Goal: Use online tool/utility: Utilize a website feature to perform a specific function

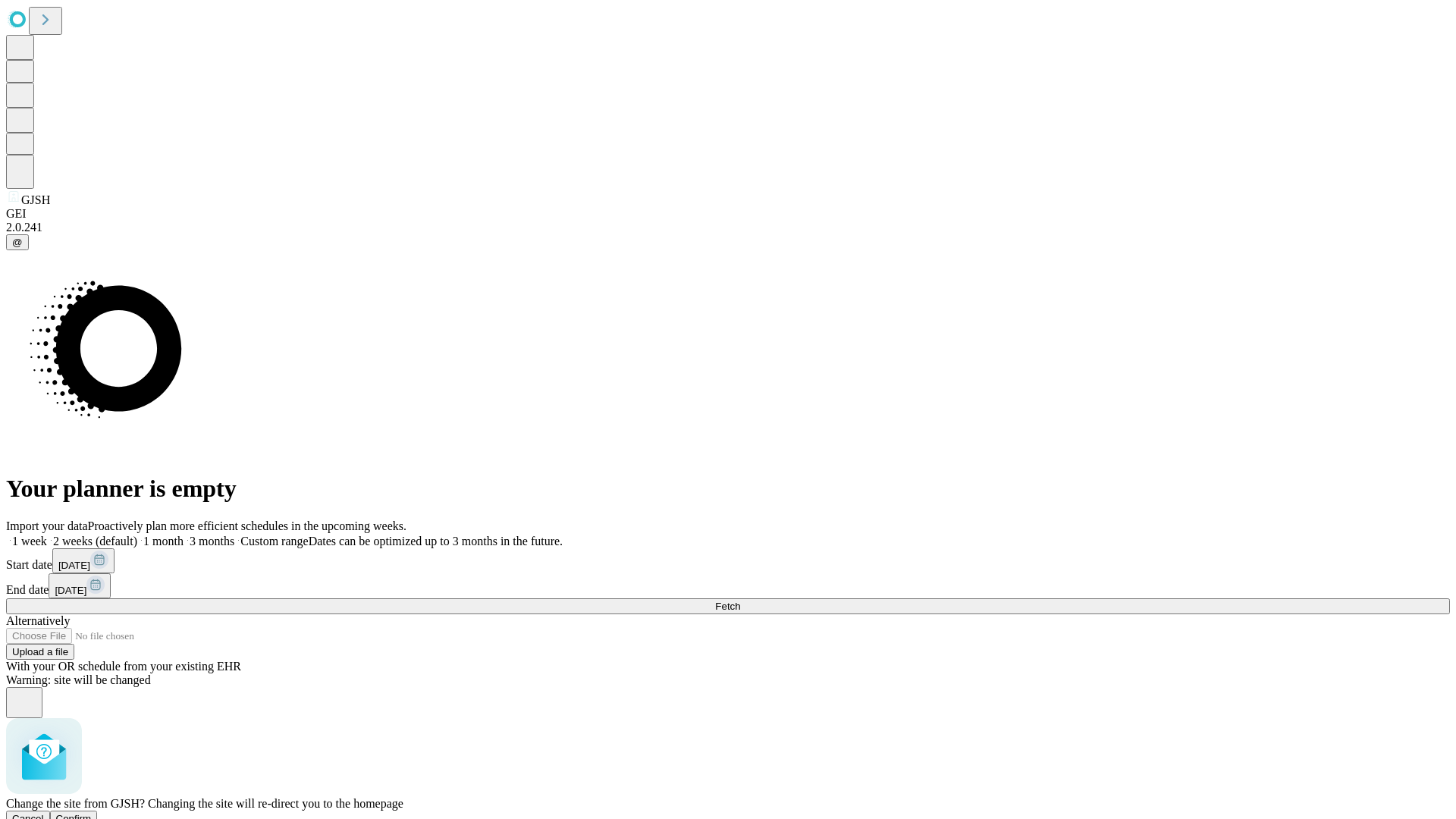
click at [91, 812] on span "Confirm" at bounding box center [74, 818] width 36 height 11
click at [47, 534] on label "1 week" at bounding box center [25, 541] width 41 height 13
click at [740, 600] on span "Fetch" at bounding box center [727, 606] width 25 height 11
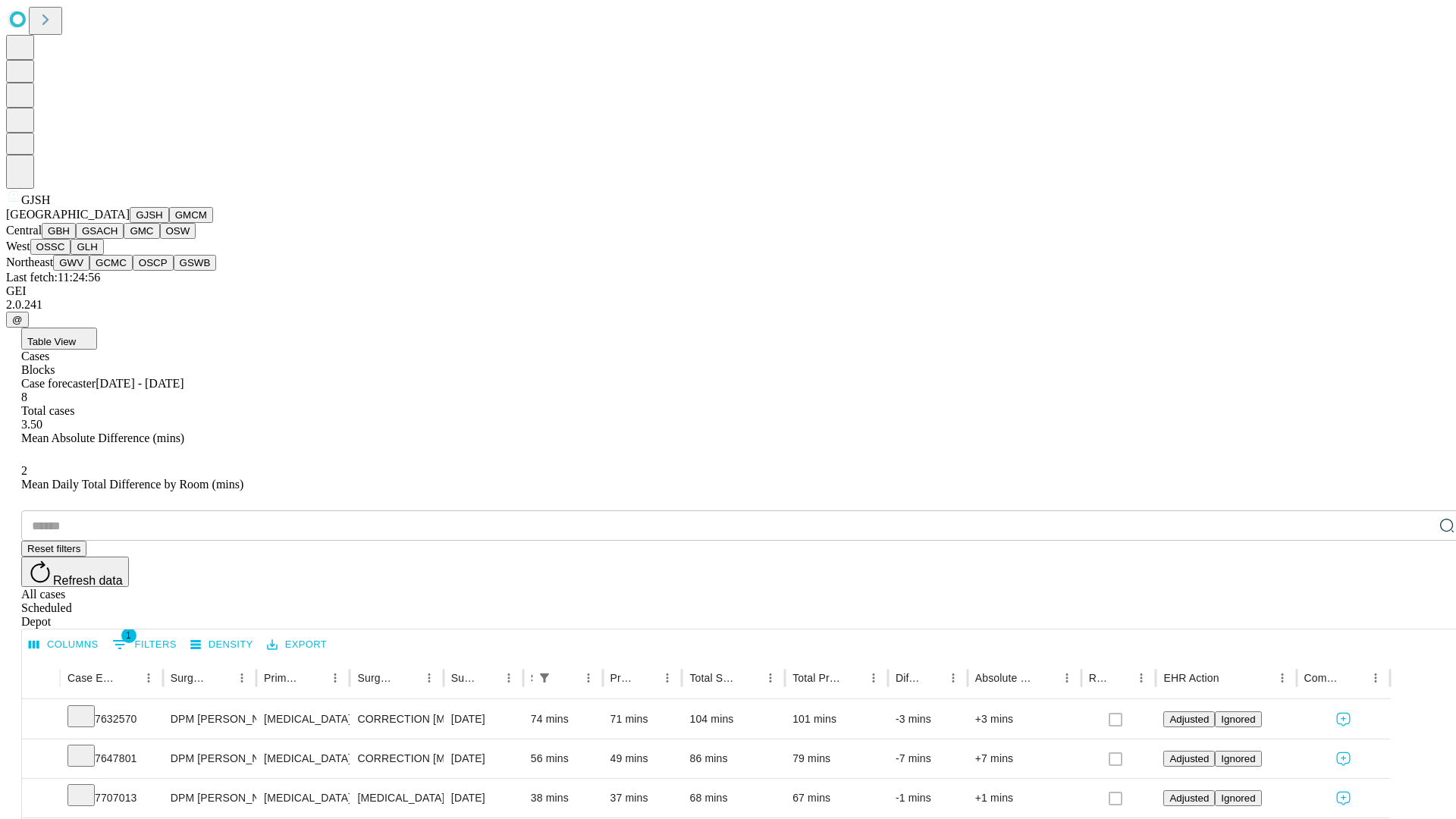
click at [169, 222] on button "GMCM" at bounding box center [190, 215] width 44 height 16
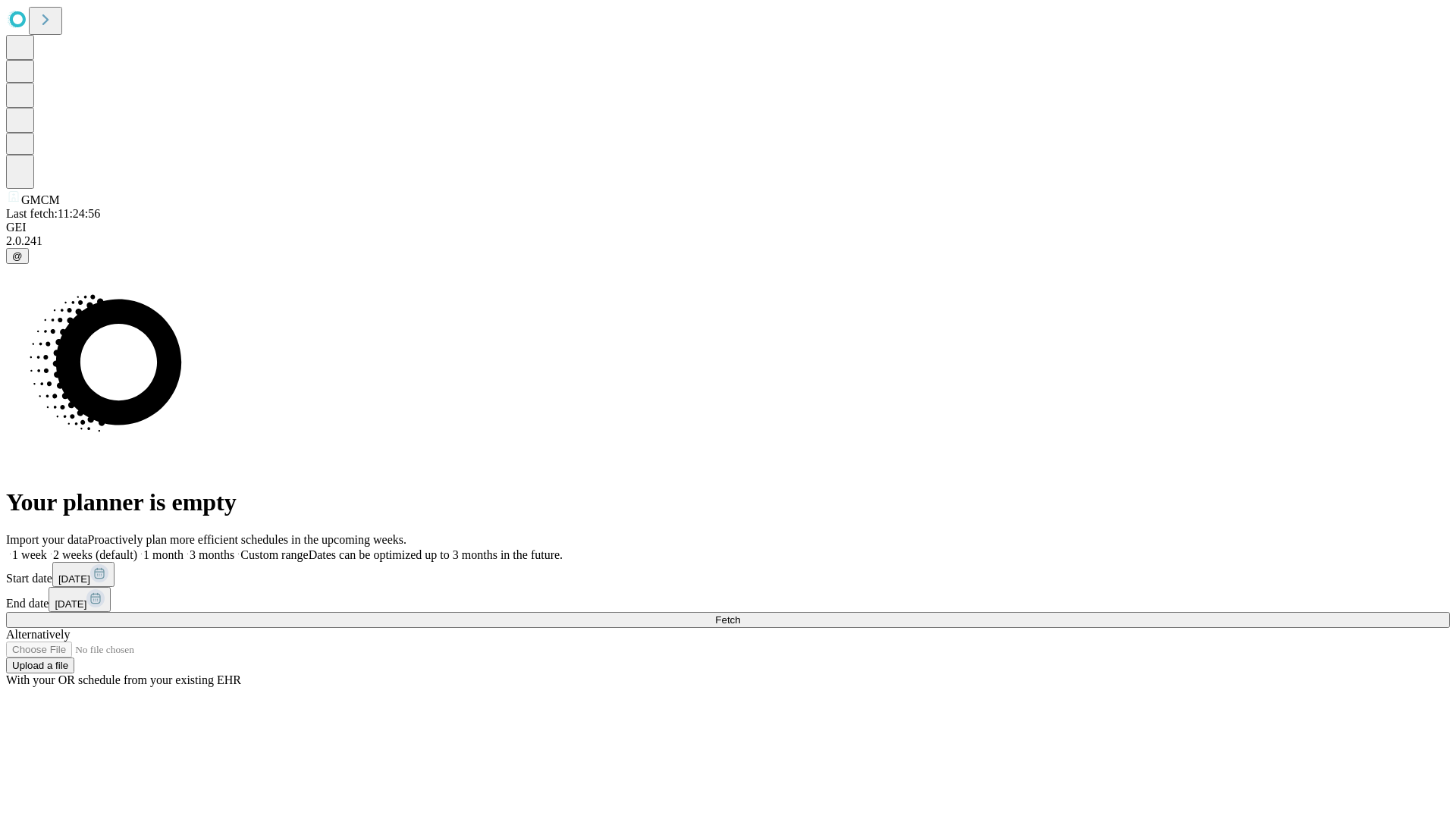
click at [47, 548] on label "1 week" at bounding box center [25, 554] width 41 height 13
click at [740, 614] on span "Fetch" at bounding box center [727, 619] width 25 height 11
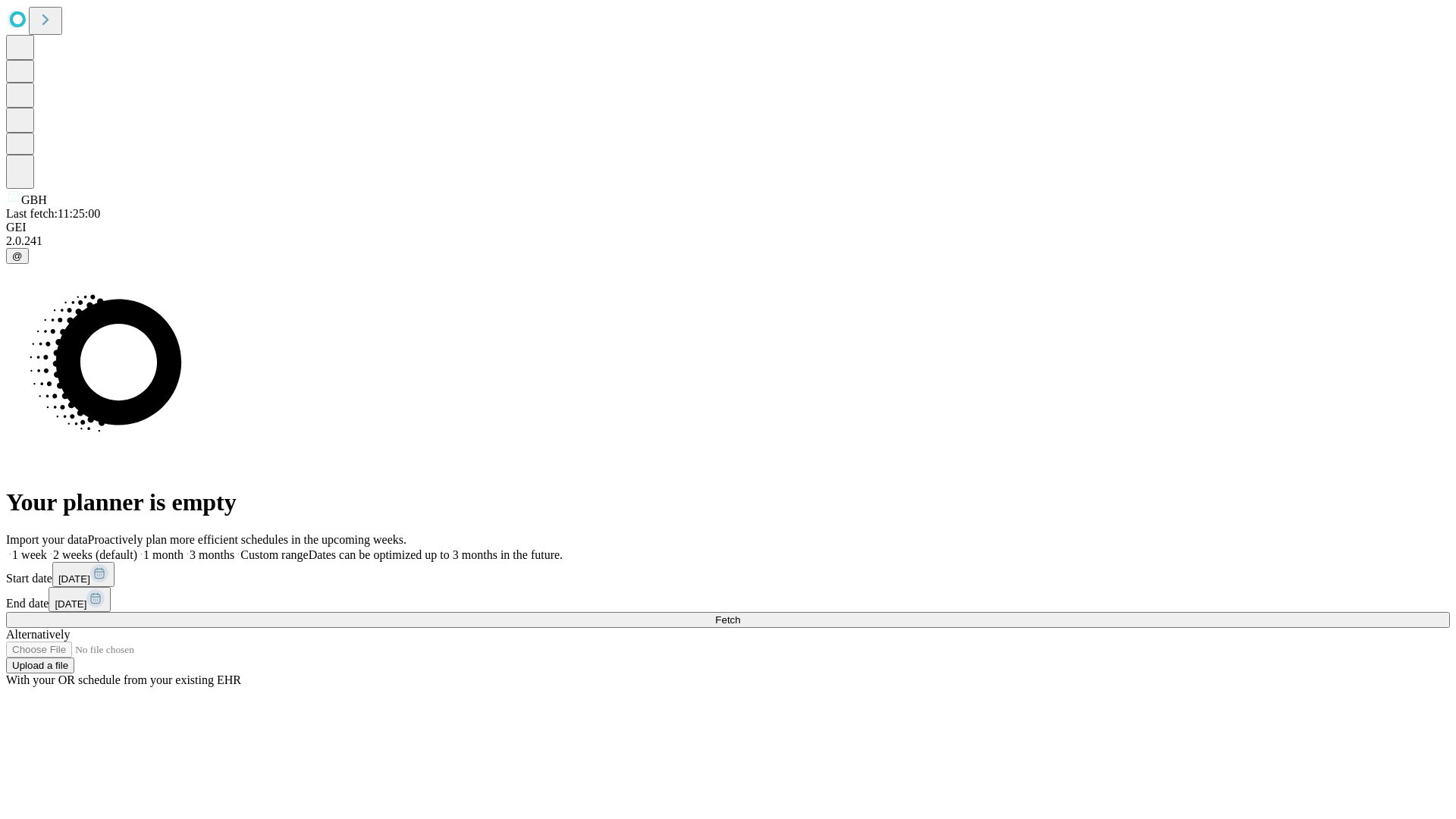
click at [47, 548] on label "1 week" at bounding box center [25, 554] width 41 height 13
click at [740, 614] on span "Fetch" at bounding box center [727, 619] width 25 height 11
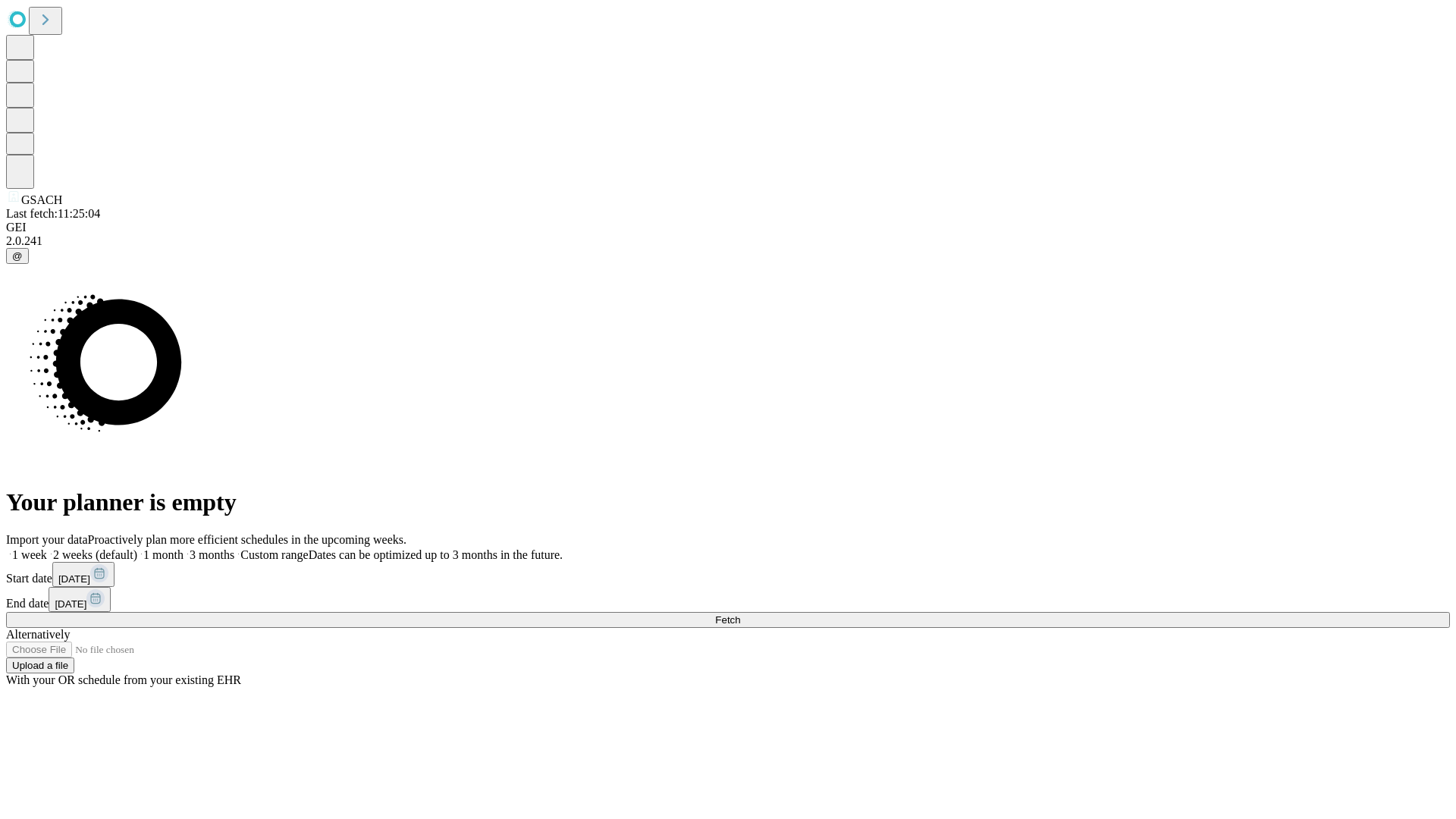
click at [47, 548] on label "1 week" at bounding box center [25, 554] width 41 height 13
click at [740, 614] on span "Fetch" at bounding box center [727, 619] width 25 height 11
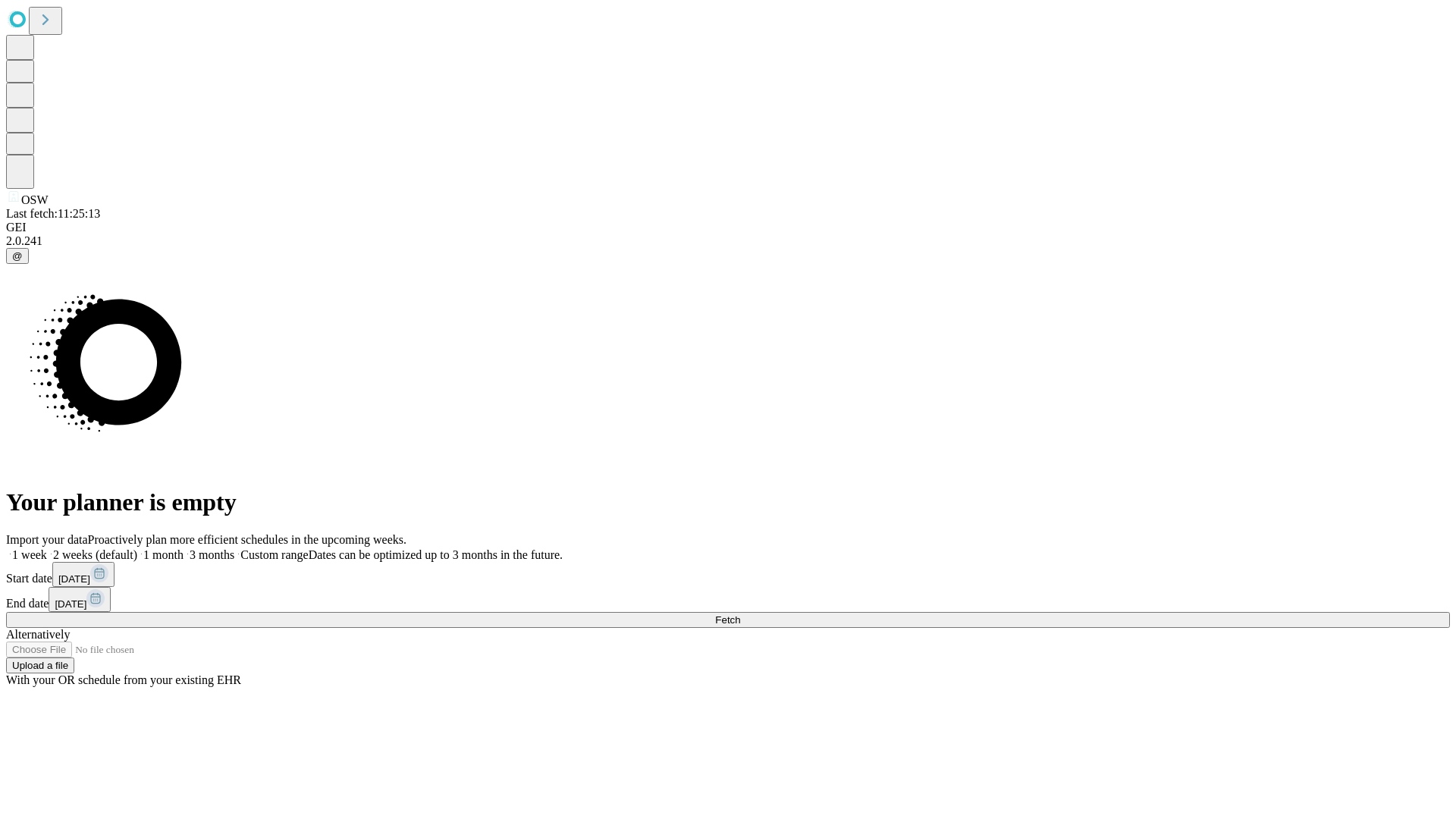
click at [47, 548] on label "1 week" at bounding box center [25, 554] width 41 height 13
click at [740, 614] on span "Fetch" at bounding box center [727, 619] width 25 height 11
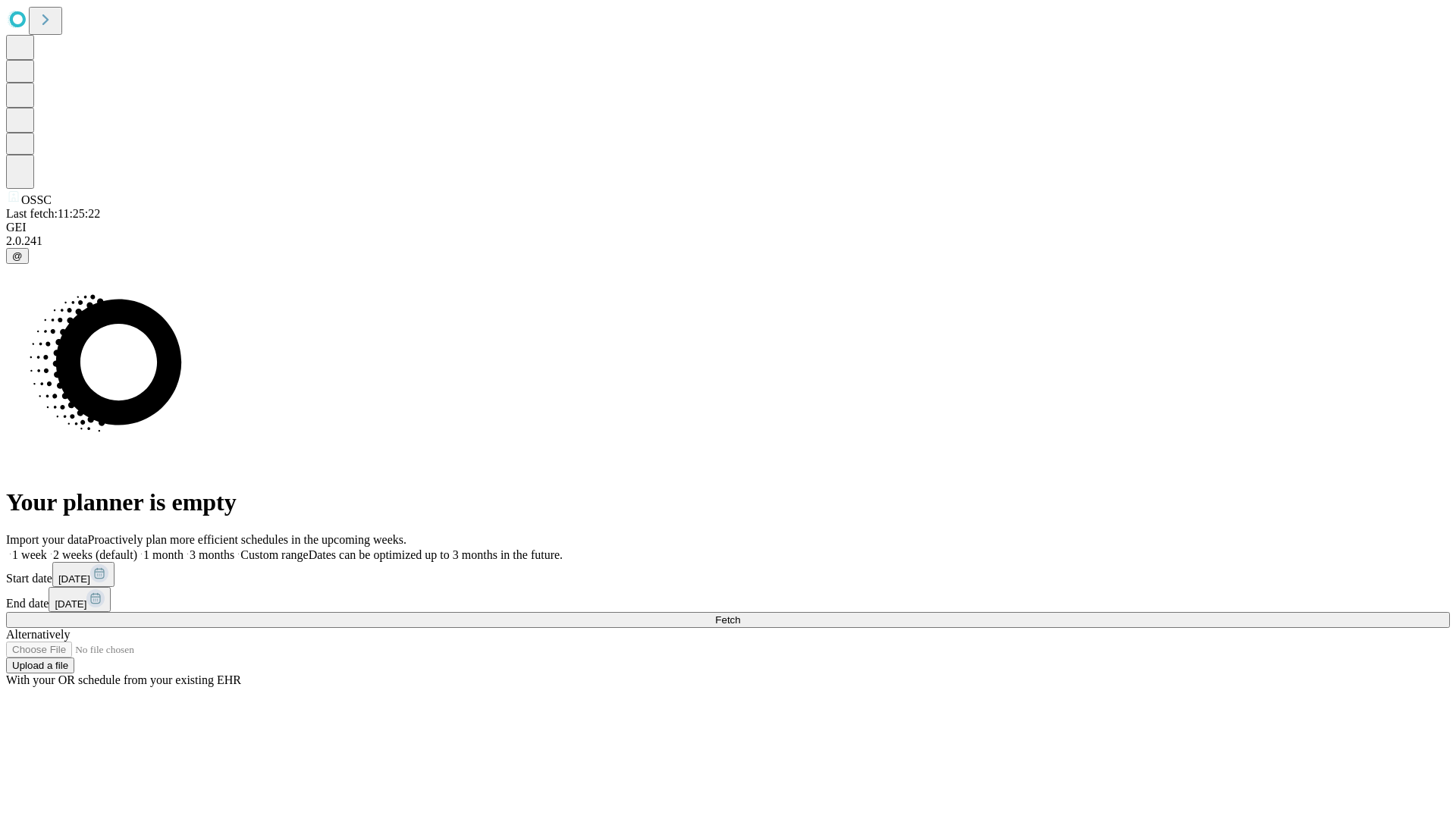
click at [47, 548] on label "1 week" at bounding box center [25, 554] width 41 height 13
click at [740, 614] on span "Fetch" at bounding box center [727, 619] width 25 height 11
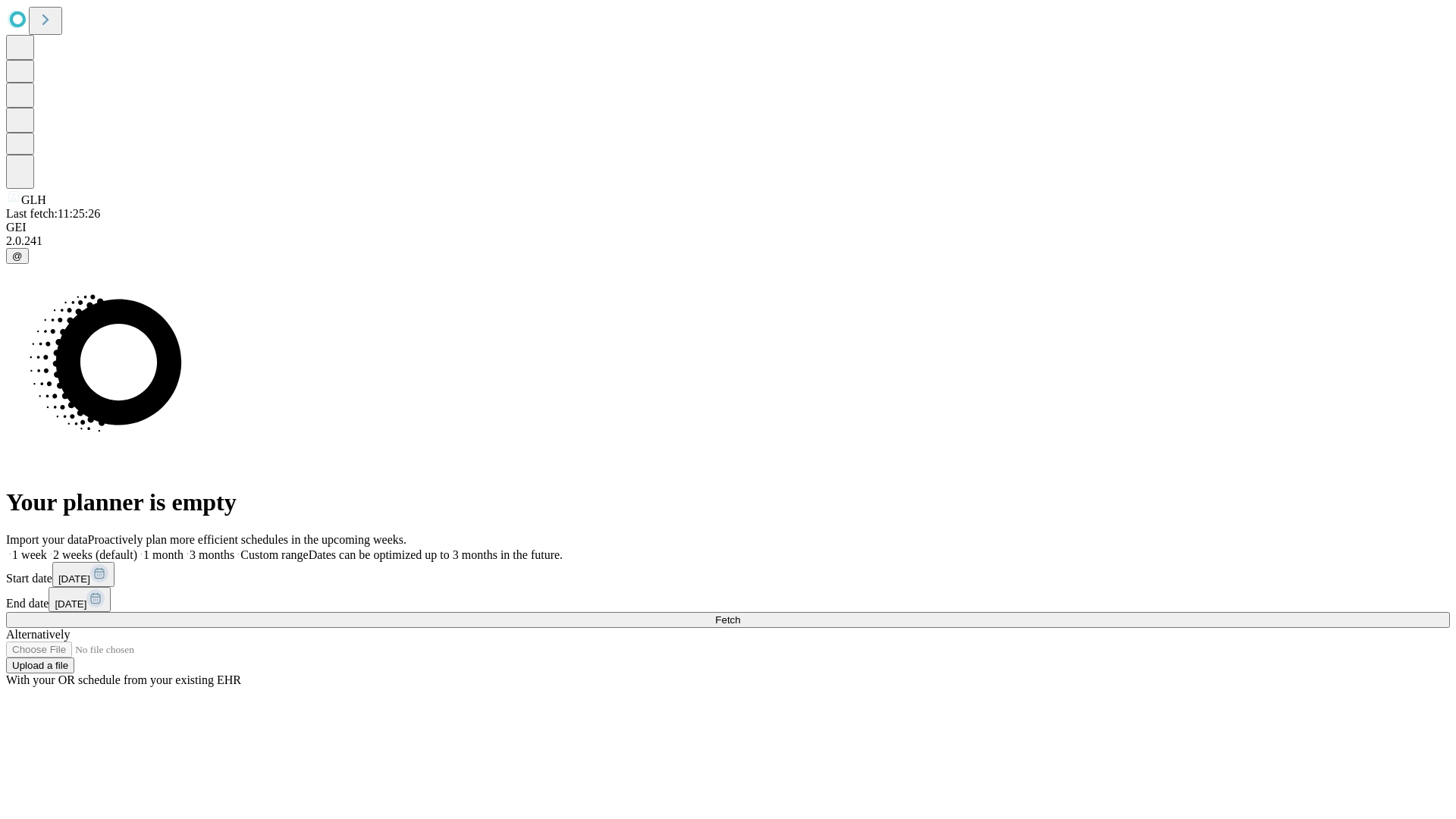
click at [47, 548] on label "1 week" at bounding box center [25, 554] width 41 height 13
click at [740, 614] on span "Fetch" at bounding box center [727, 619] width 25 height 11
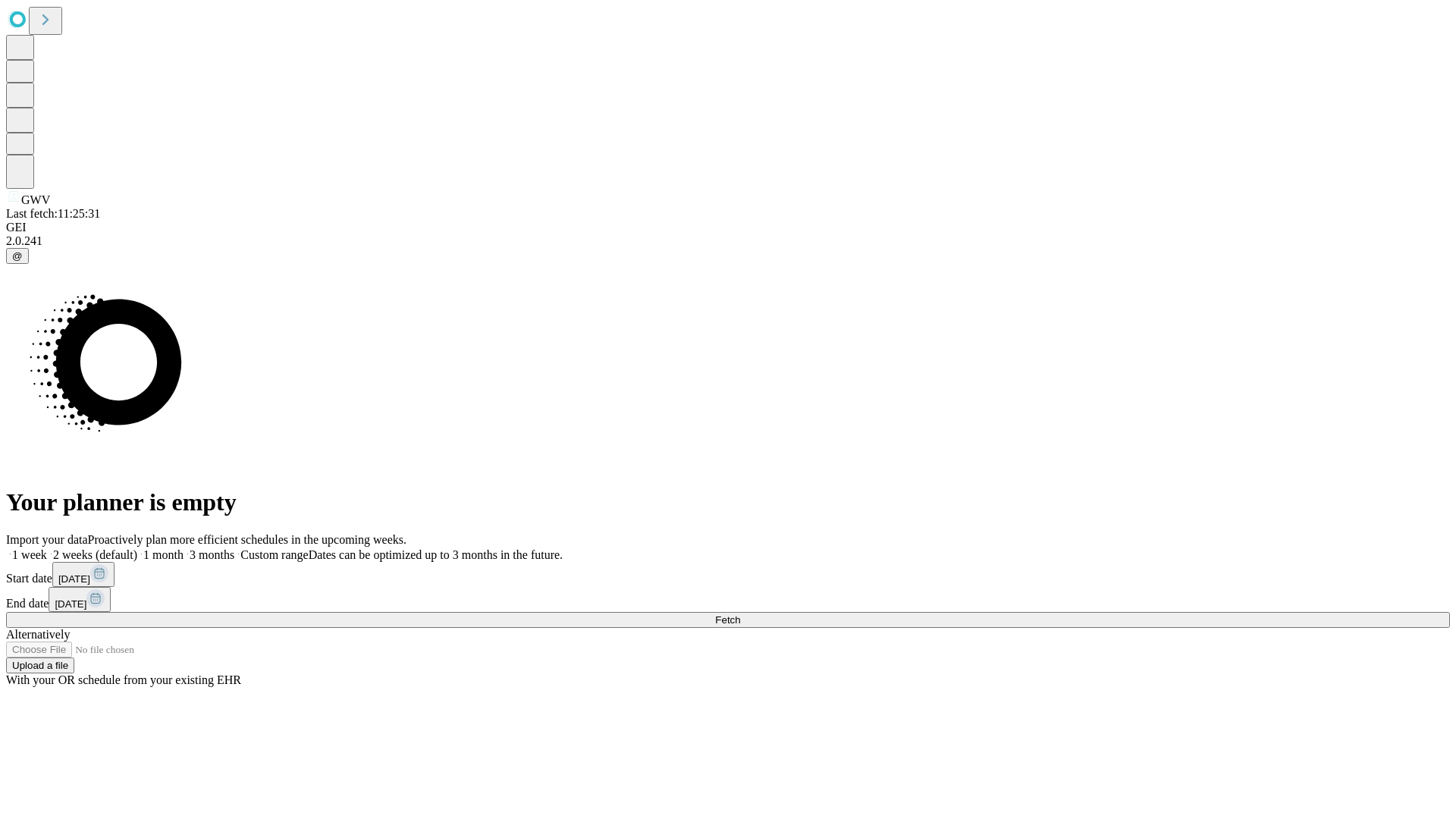
click at [47, 548] on label "1 week" at bounding box center [25, 554] width 41 height 13
click at [740, 614] on span "Fetch" at bounding box center [727, 619] width 25 height 11
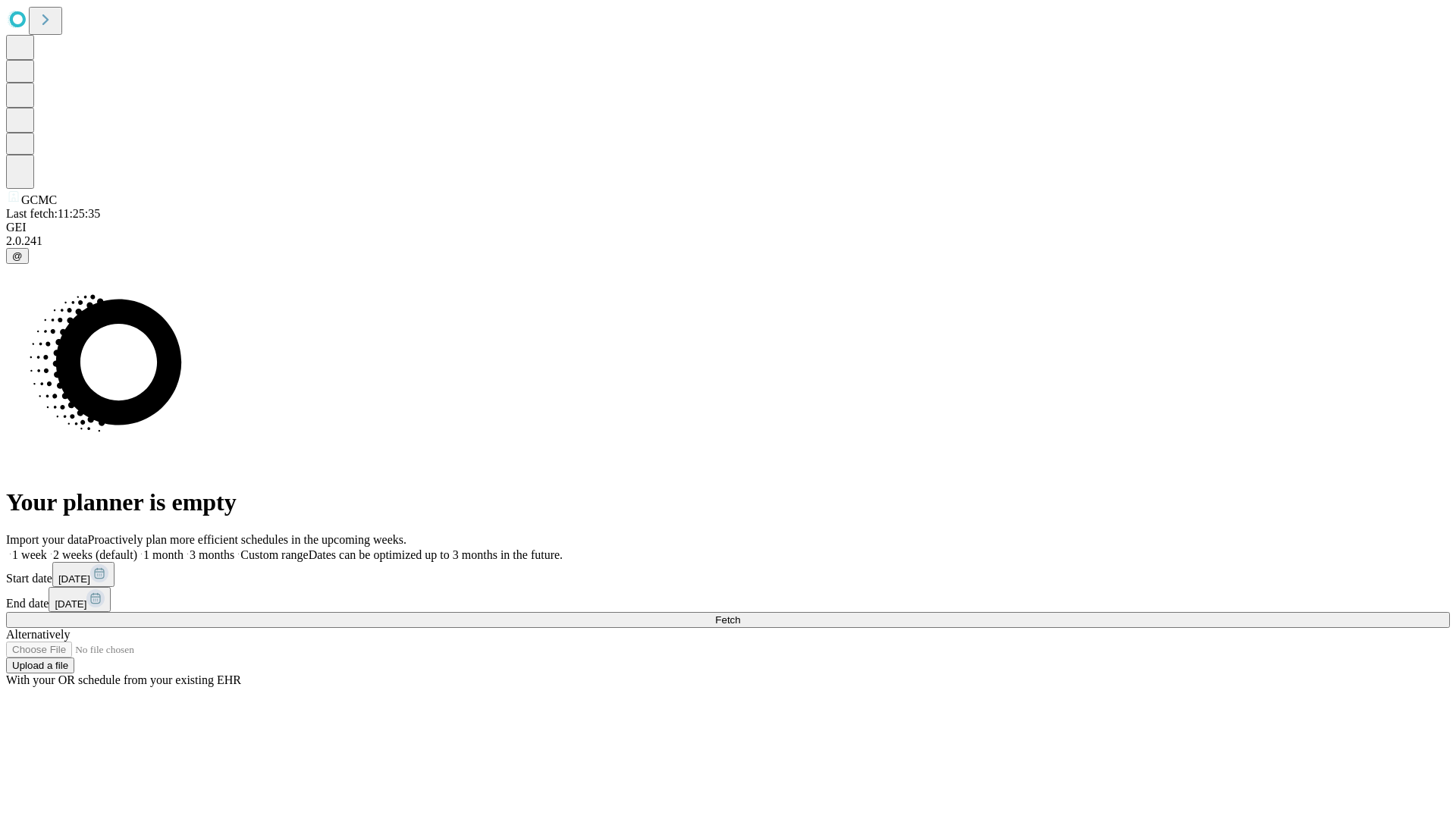
click at [47, 548] on label "1 week" at bounding box center [25, 554] width 41 height 13
click at [740, 614] on span "Fetch" at bounding box center [727, 619] width 25 height 11
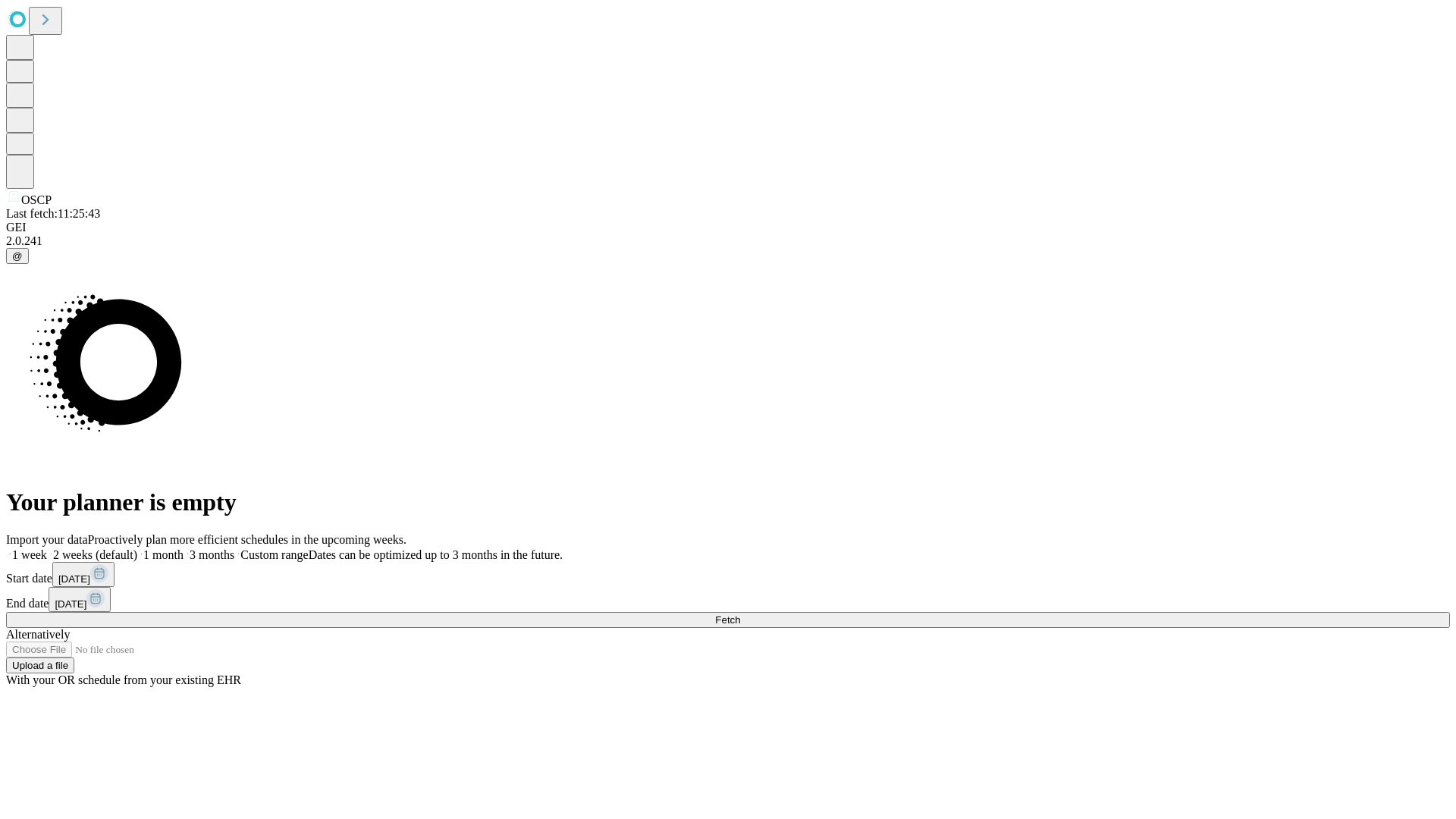
click at [47, 548] on label "1 week" at bounding box center [25, 554] width 41 height 13
click at [740, 614] on span "Fetch" at bounding box center [727, 619] width 25 height 11
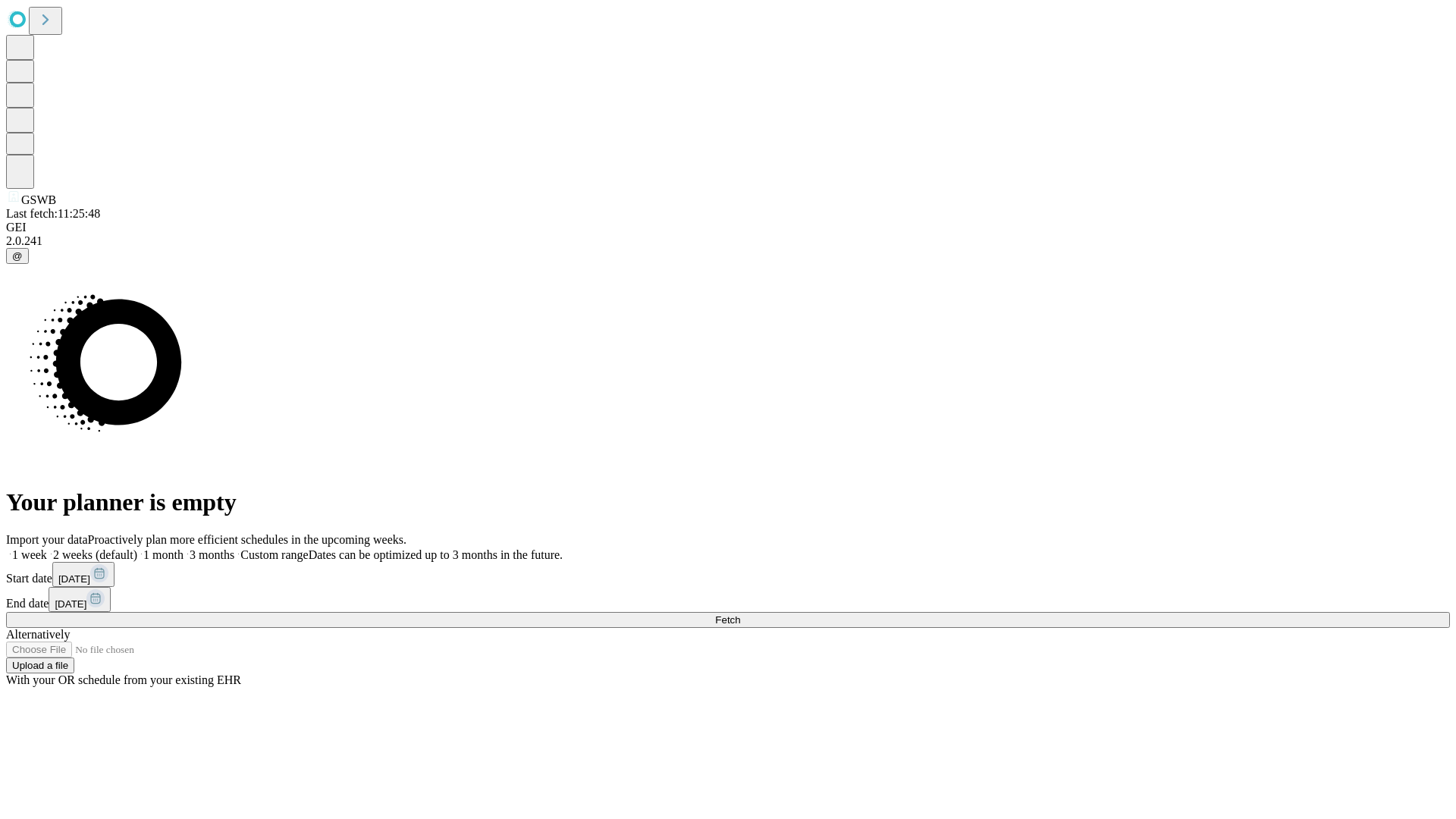
click at [47, 548] on label "1 week" at bounding box center [25, 554] width 41 height 13
click at [740, 614] on span "Fetch" at bounding box center [727, 619] width 25 height 11
